Goal: Task Accomplishment & Management: Manage account settings

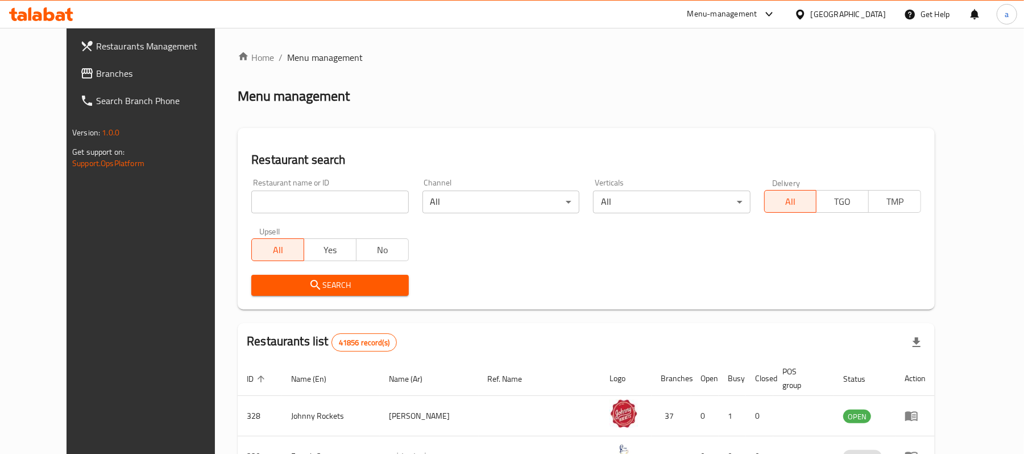
click at [840, 17] on div "[GEOGRAPHIC_DATA]" at bounding box center [848, 14] width 75 height 13
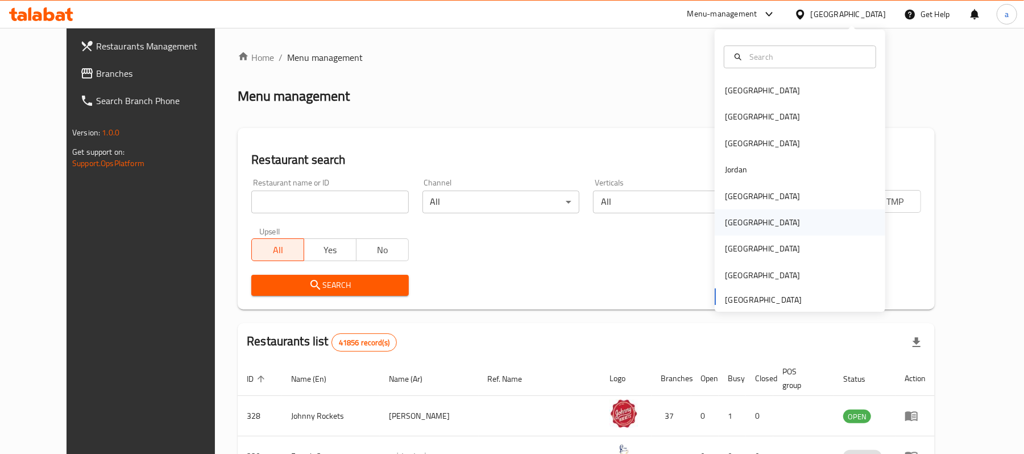
click at [747, 228] on div "[GEOGRAPHIC_DATA]" at bounding box center [800, 222] width 171 height 26
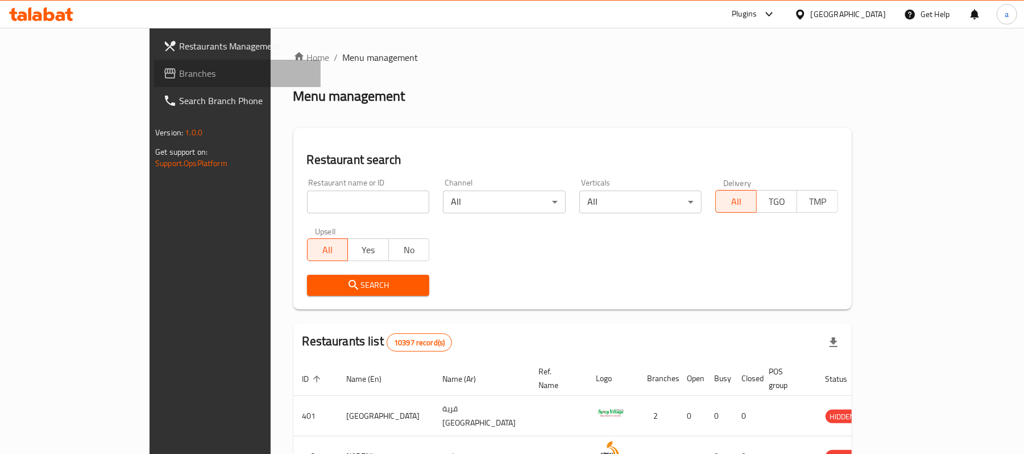
click at [179, 73] on span "Branches" at bounding box center [245, 74] width 133 height 14
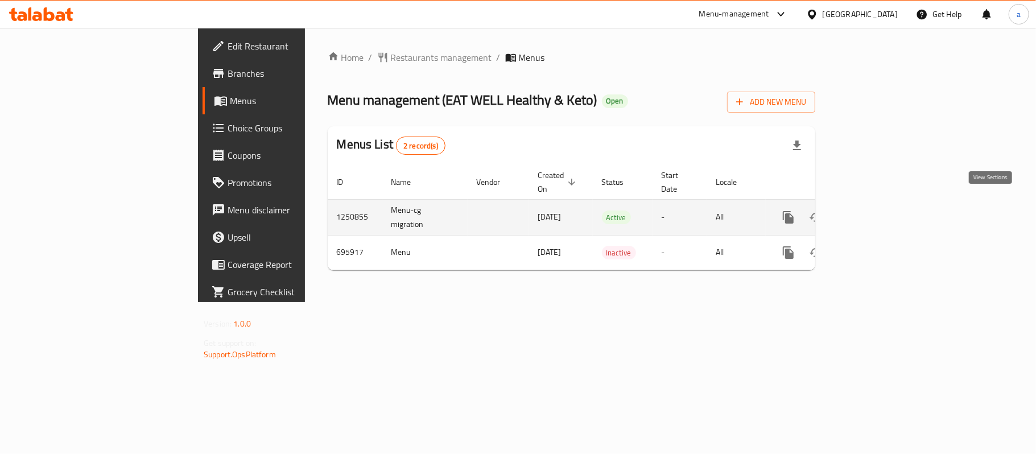
click at [877, 210] on icon "enhanced table" at bounding box center [870, 217] width 14 height 14
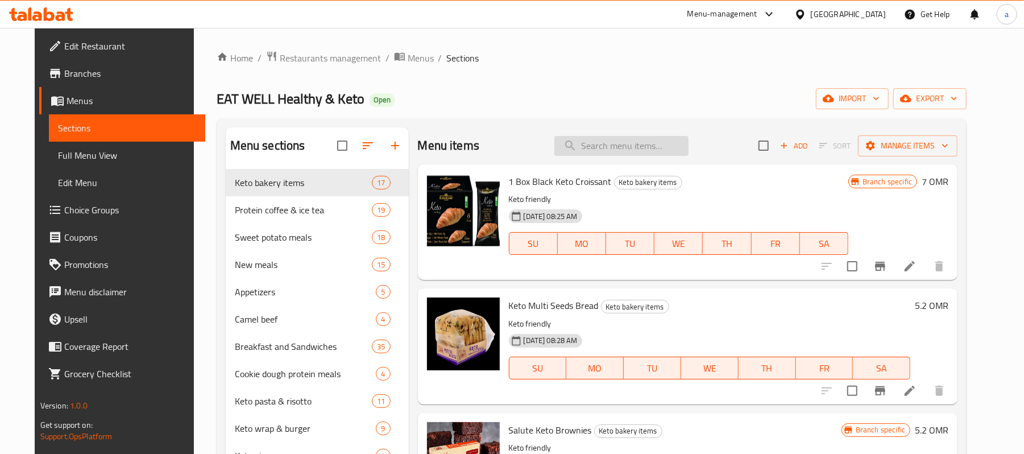
click at [650, 146] on input "search" at bounding box center [622, 146] width 134 height 20
paste input "Chicken sandwich"
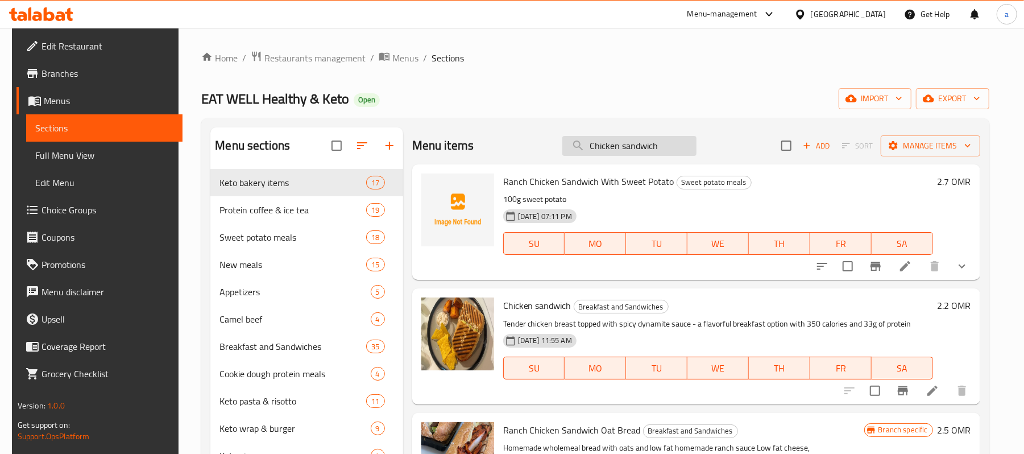
type input "Chicken sandwich"
click at [667, 148] on input "Chicken sandwich" at bounding box center [630, 146] width 134 height 20
click at [877, 16] on div "[GEOGRAPHIC_DATA]" at bounding box center [848, 14] width 75 height 13
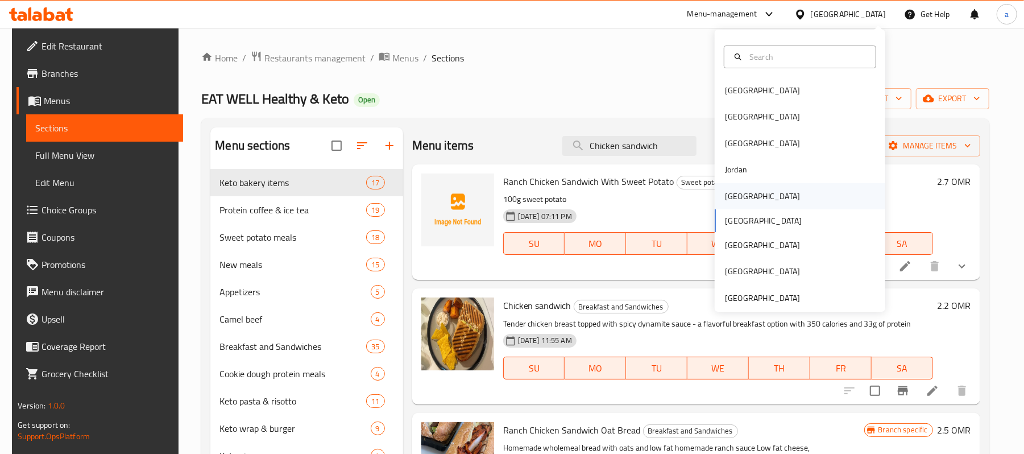
click at [740, 192] on div "[GEOGRAPHIC_DATA]" at bounding box center [762, 196] width 93 height 26
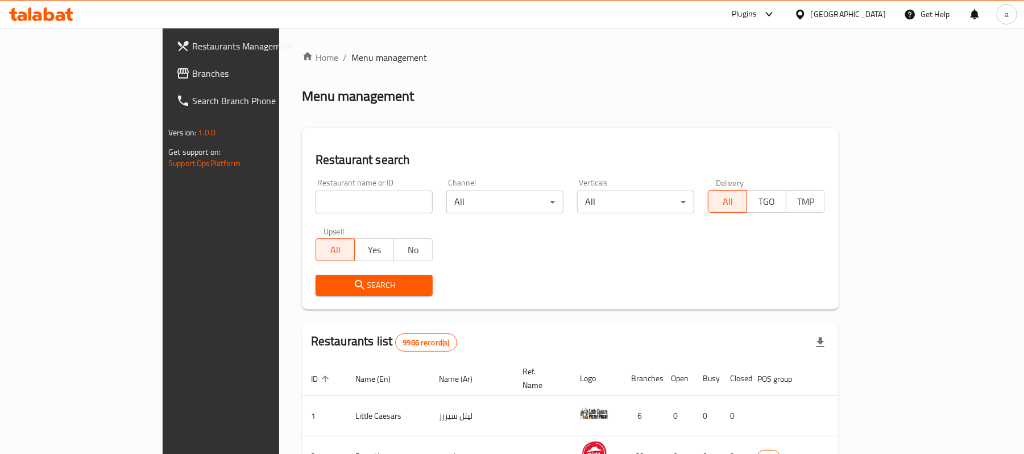
click at [192, 67] on span "Branches" at bounding box center [258, 74] width 133 height 14
